Goal: Task Accomplishment & Management: Manage account settings

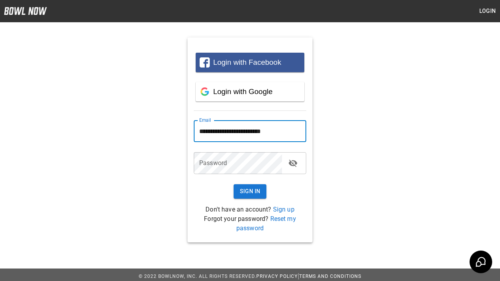
type input "**********"
click at [250, 191] on button "Sign In" at bounding box center [250, 191] width 33 height 14
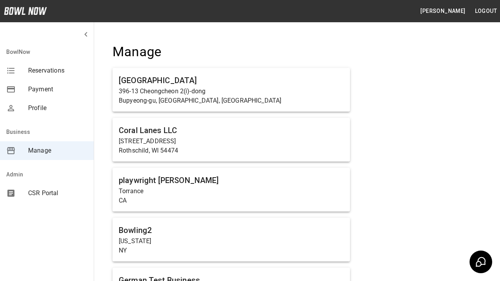
click at [47, 151] on span "Manage" at bounding box center [57, 150] width 59 height 9
